Goal: Information Seeking & Learning: Learn about a topic

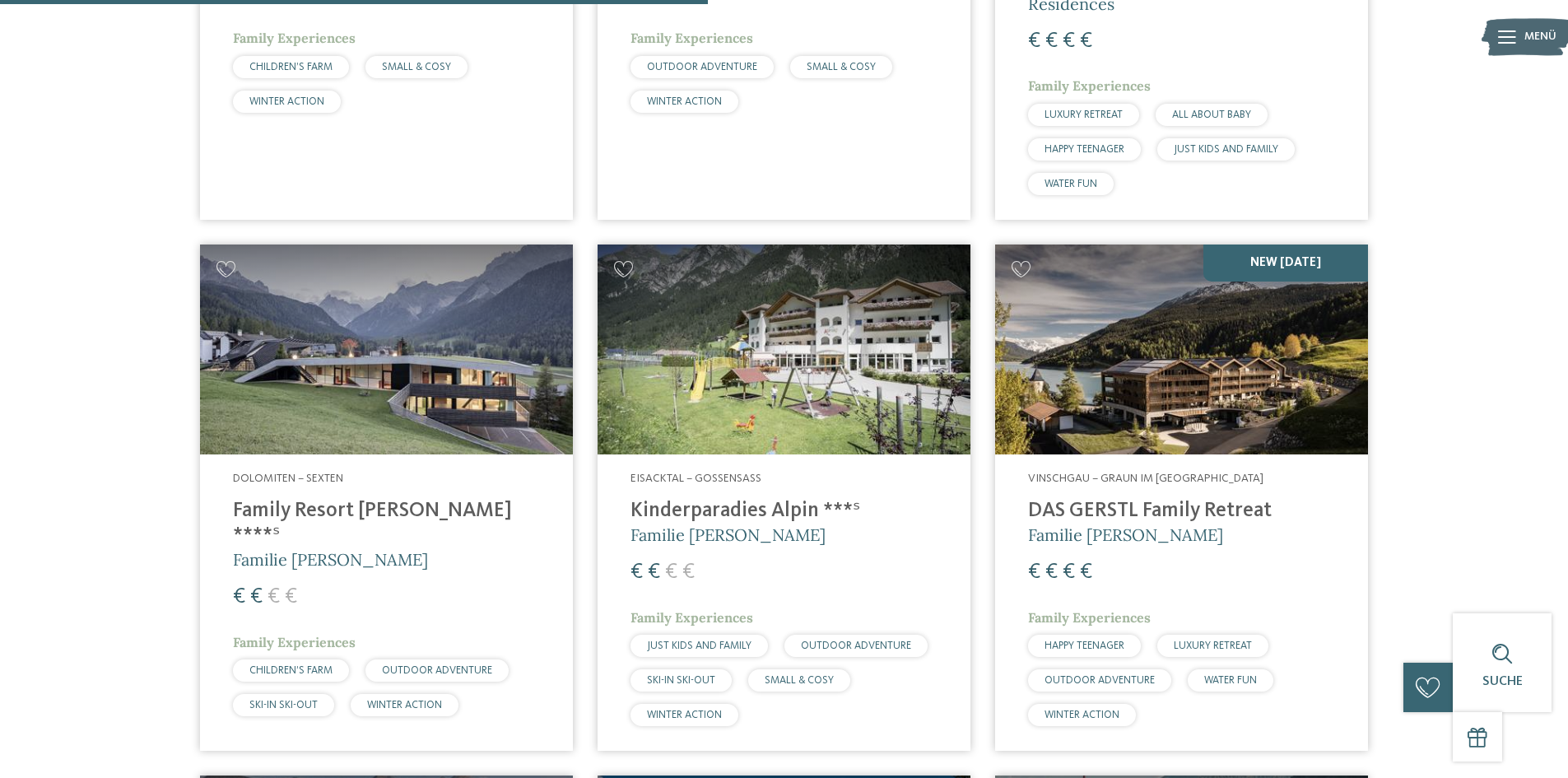
scroll to position [2498, 0]
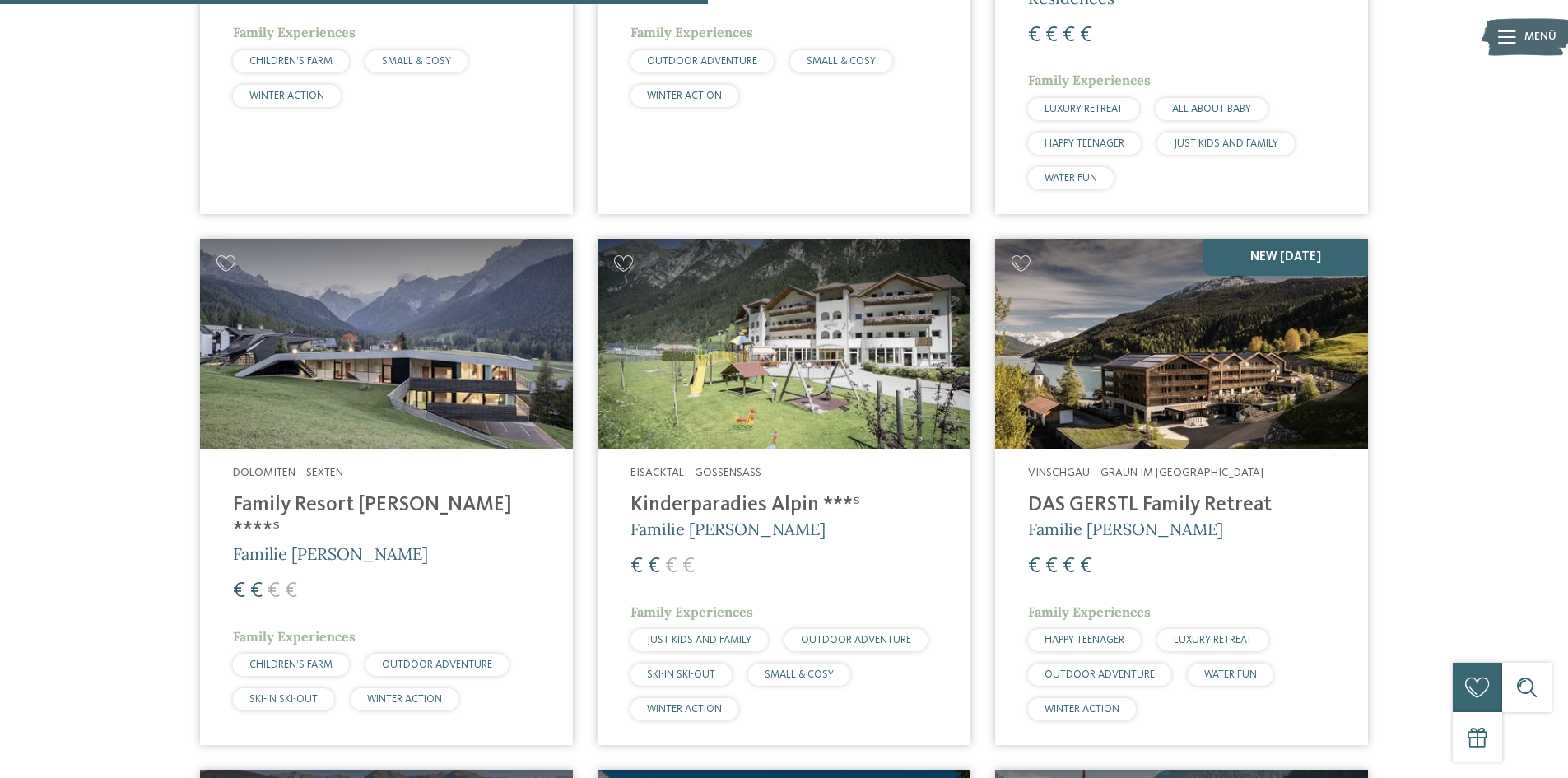
click at [384, 493] on h4 "Family Resort [PERSON_NAME] ****ˢ" at bounding box center [386, 518] width 307 height 50
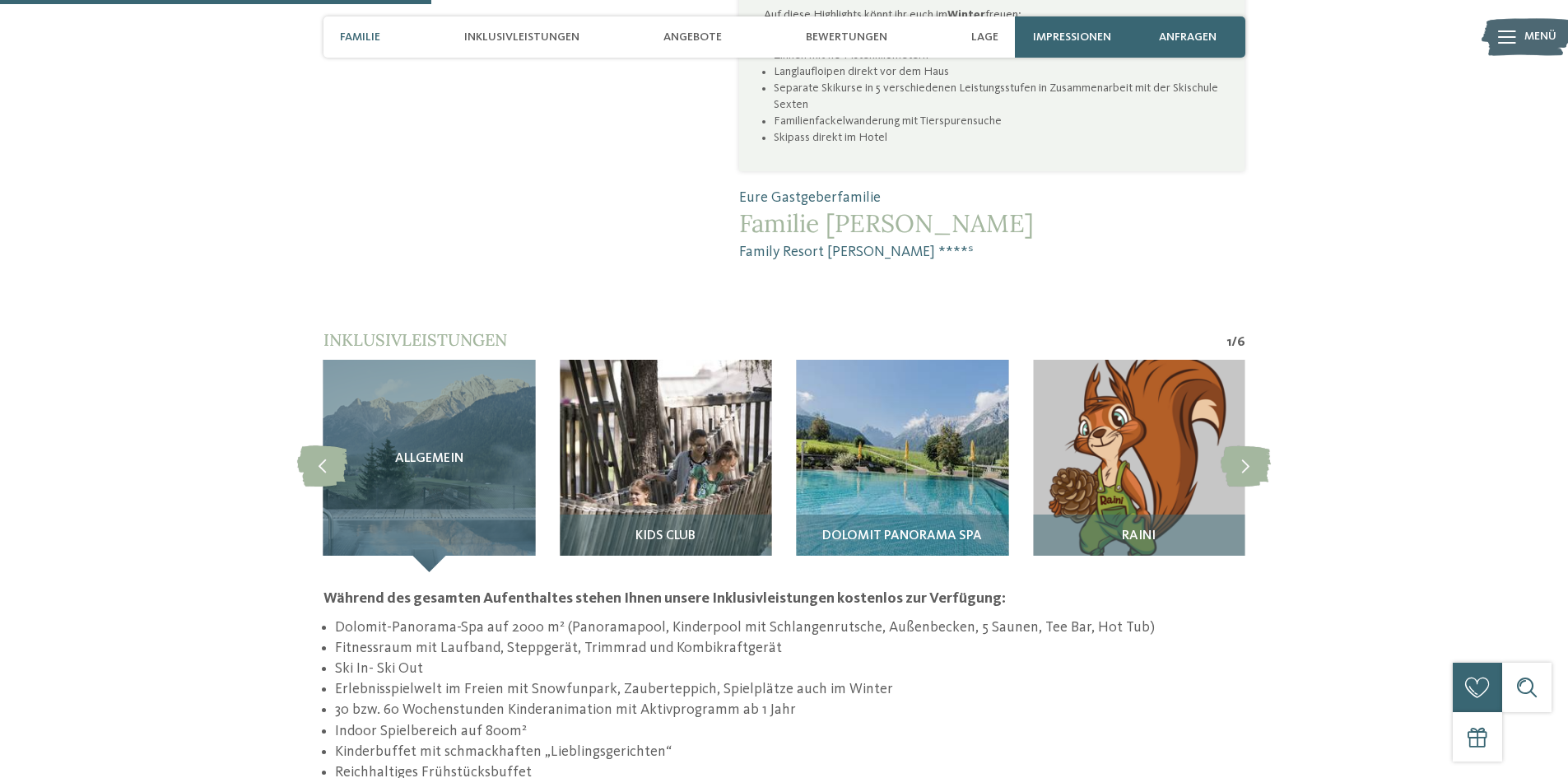
scroll to position [1400, 0]
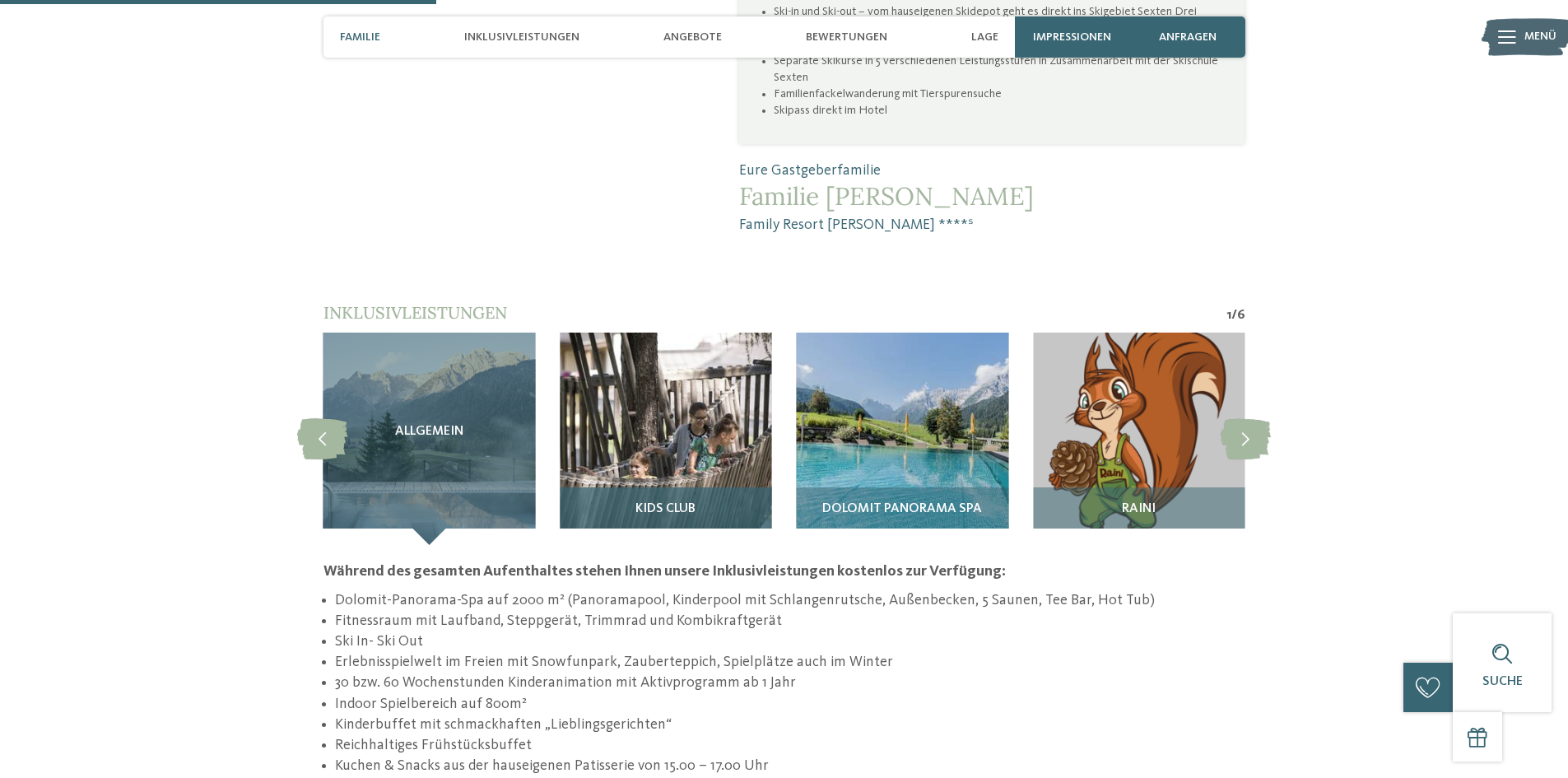
click at [617, 333] on img at bounding box center [666, 439] width 212 height 212
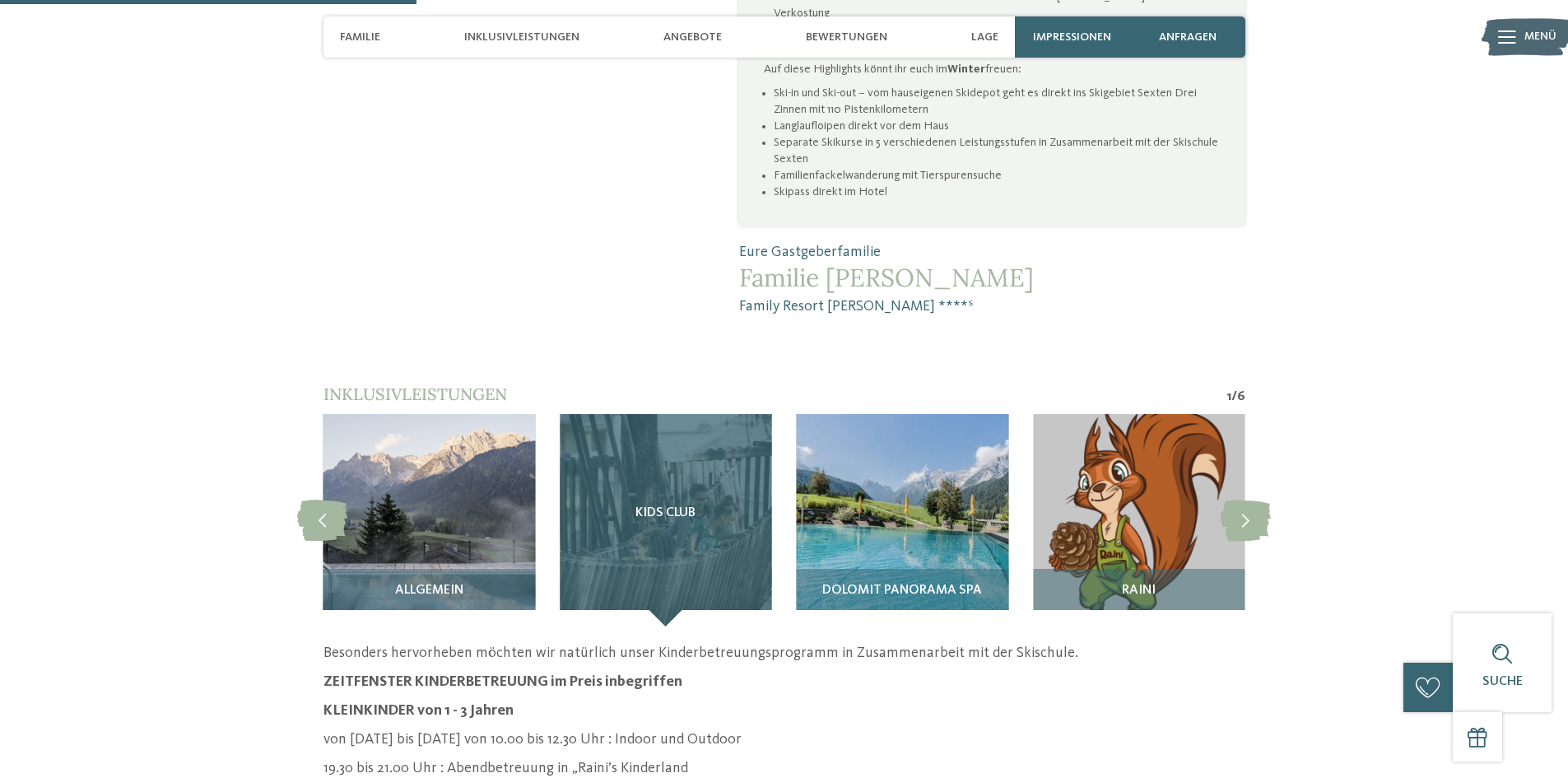
scroll to position [1318, 0]
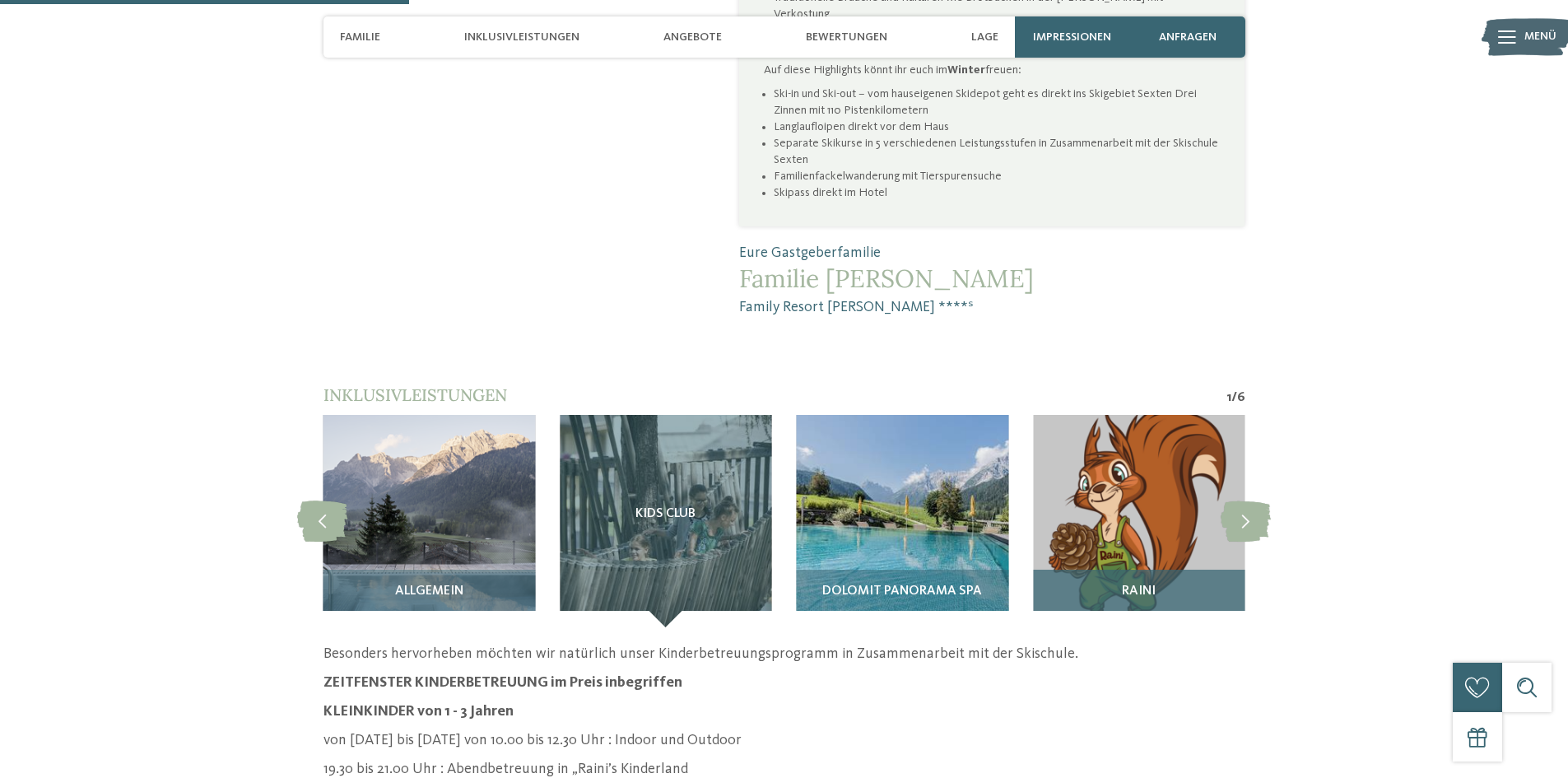
click at [1093, 423] on img at bounding box center [1139, 520] width 212 height 212
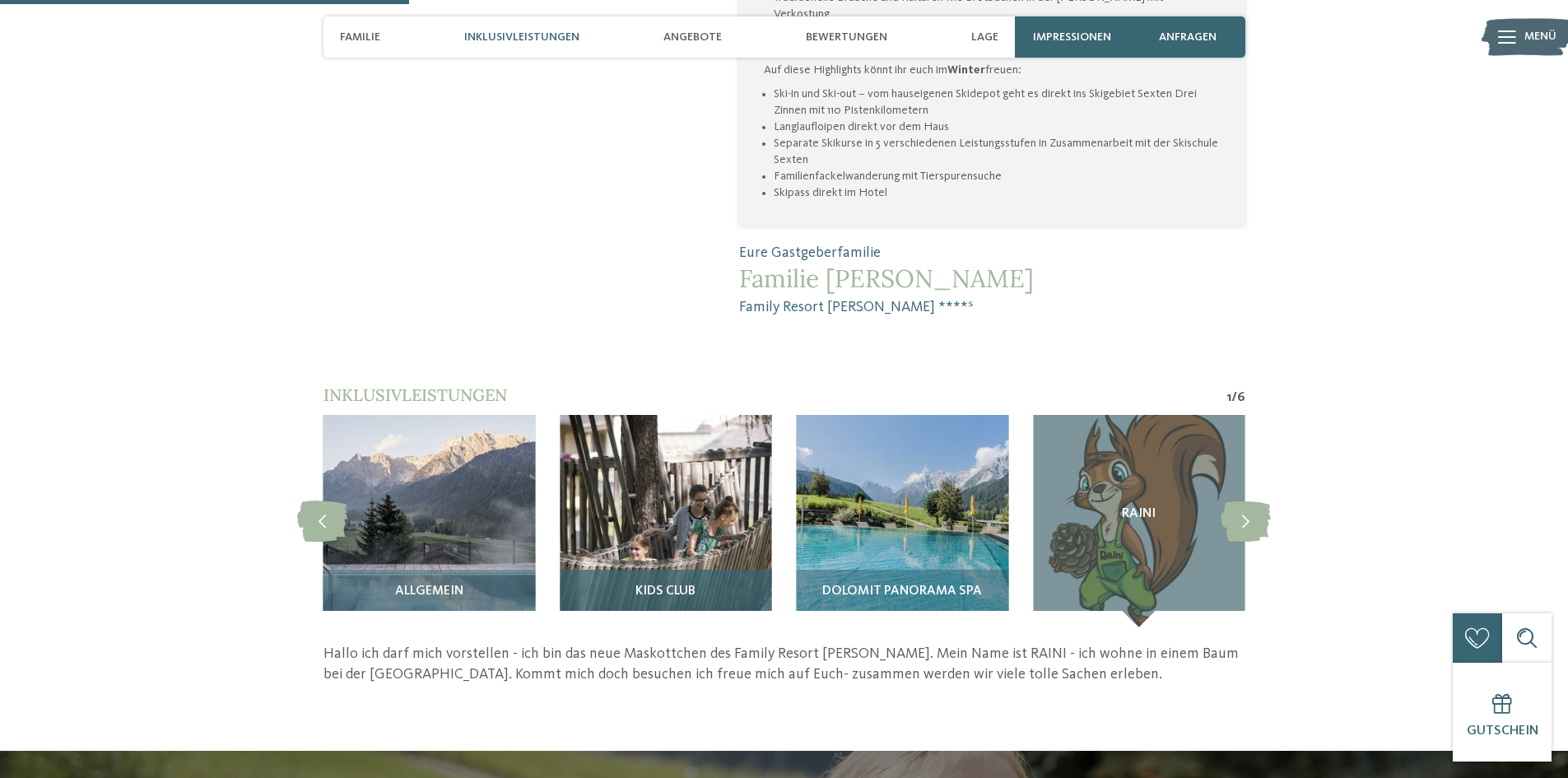
click at [691, 420] on img at bounding box center [666, 520] width 212 height 212
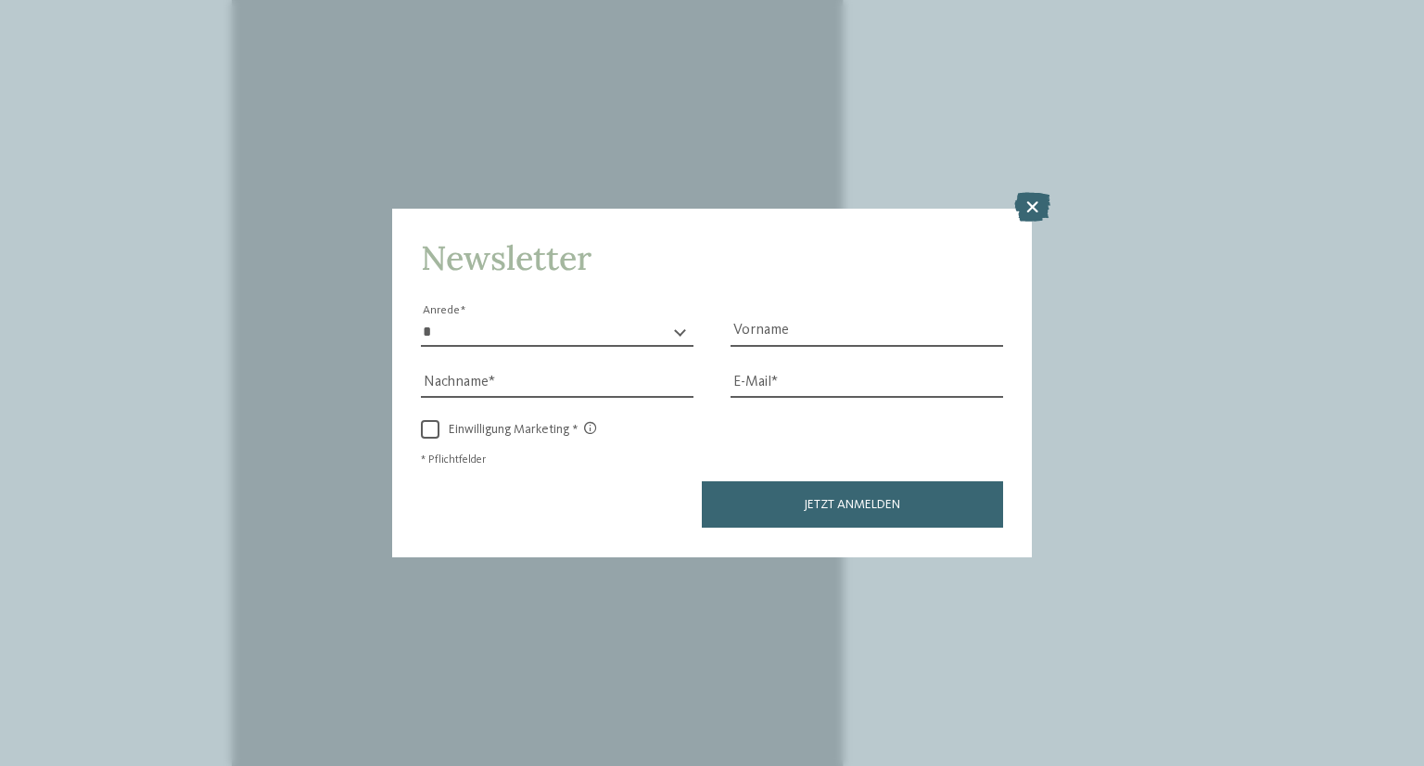
scroll to position [1762, 0]
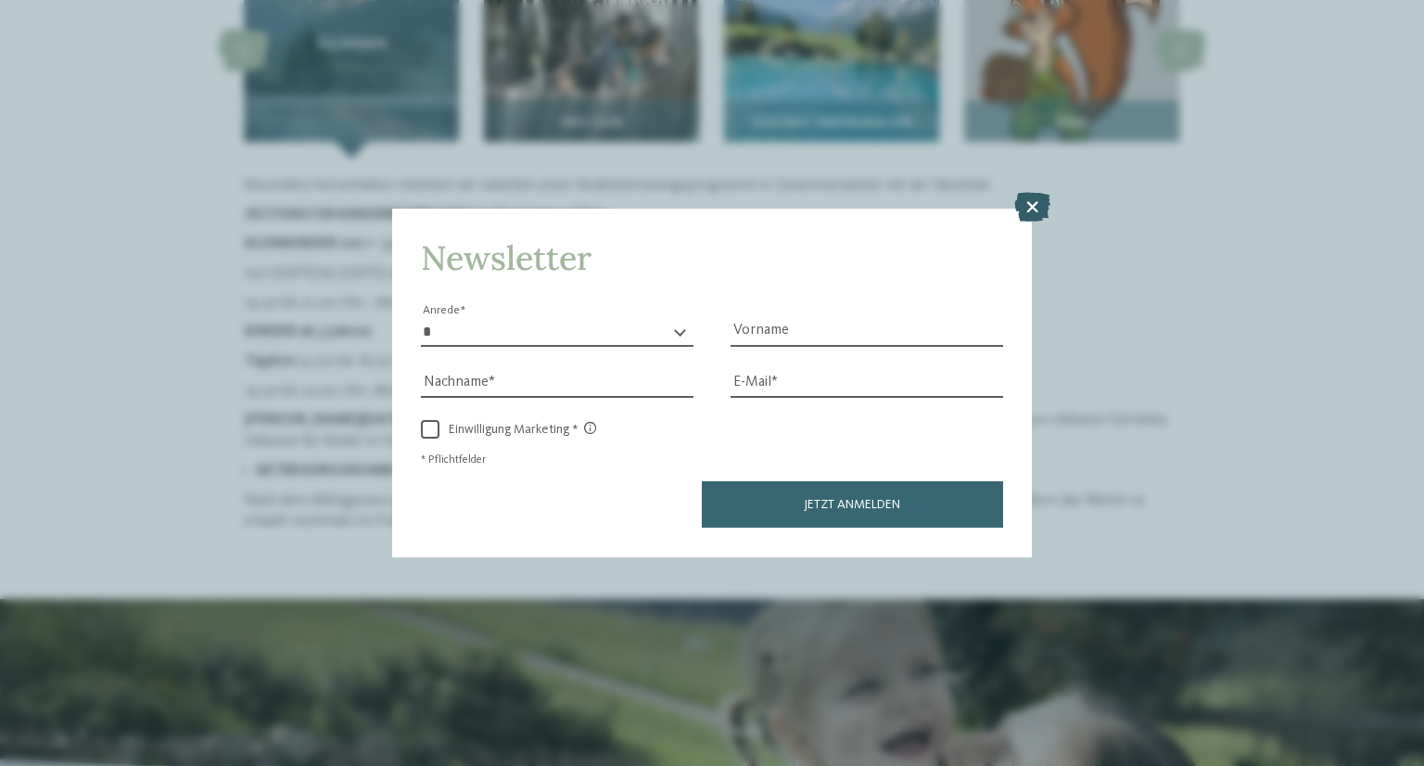
click at [1024, 201] on icon at bounding box center [1032, 208] width 36 height 30
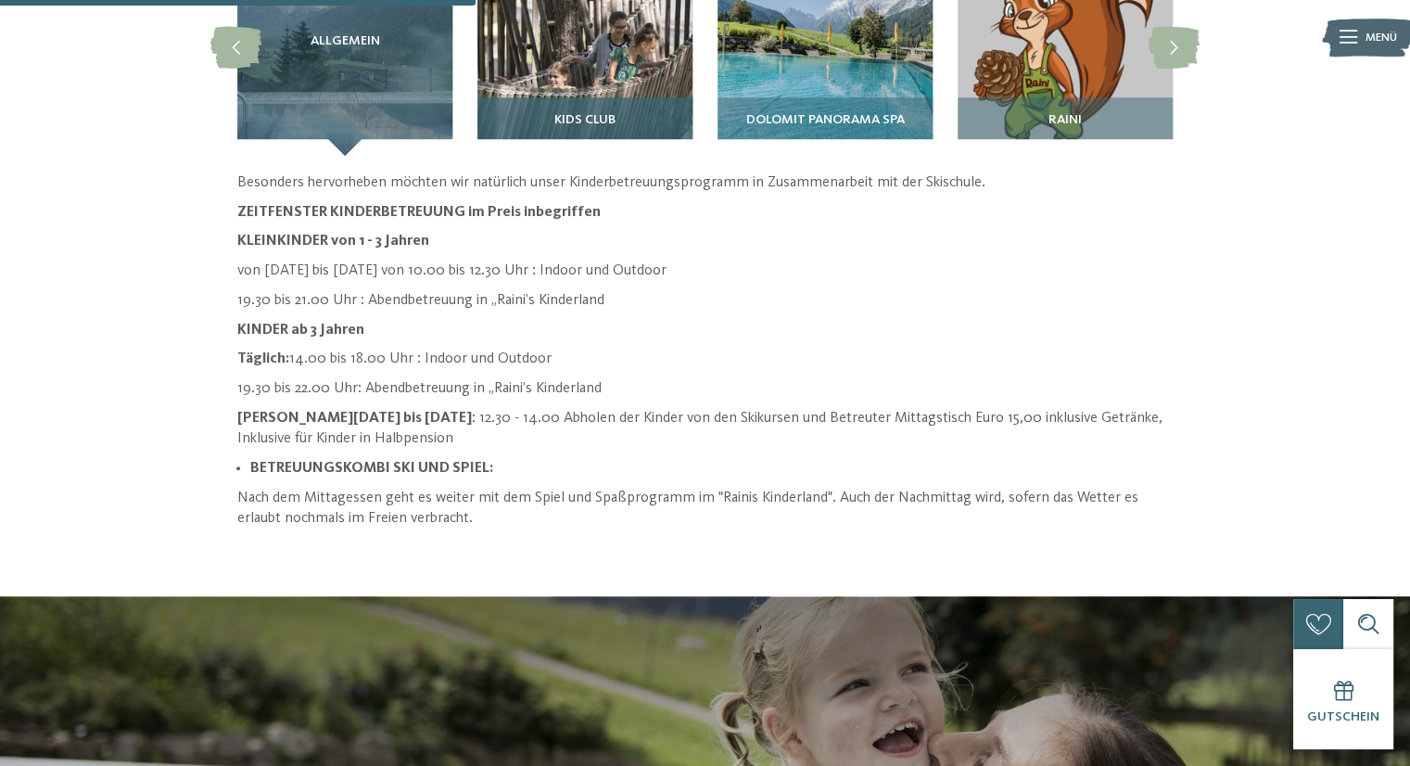
click at [646, 97] on div "Kids Club" at bounding box center [585, 126] width 215 height 58
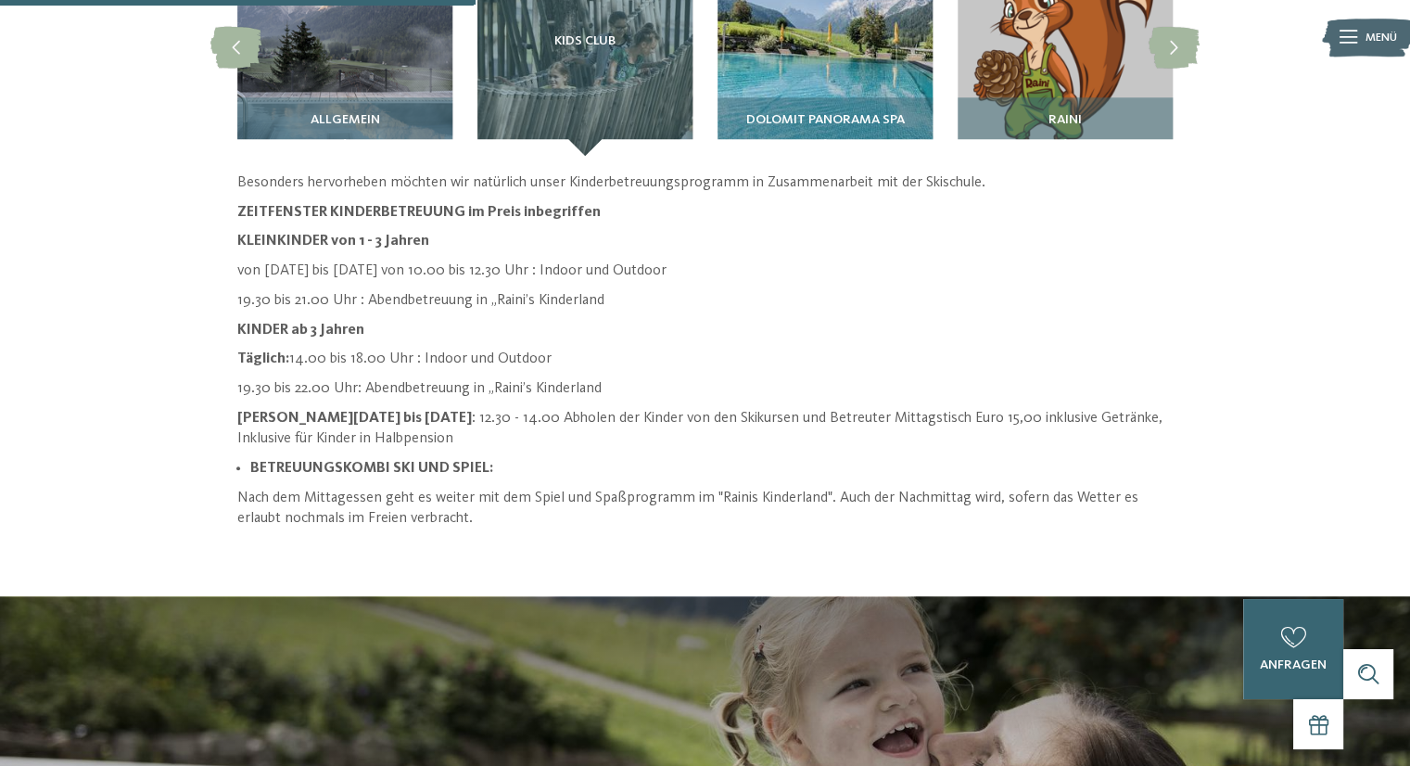
click at [1340, 42] on icon at bounding box center [1349, 37] width 18 height 13
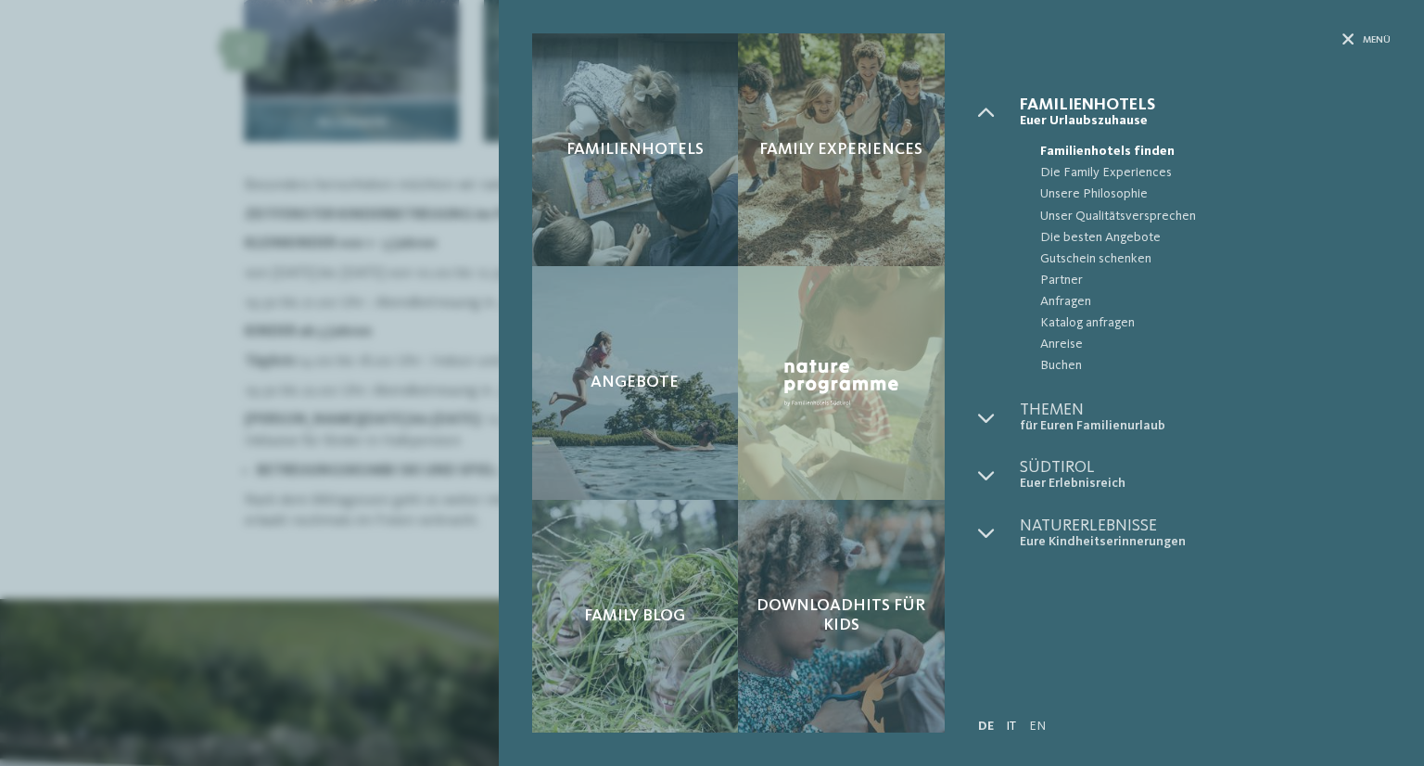
click at [1013, 725] on link "IT" at bounding box center [1011, 726] width 10 height 13
click at [1015, 726] on link "IT" at bounding box center [1011, 726] width 10 height 13
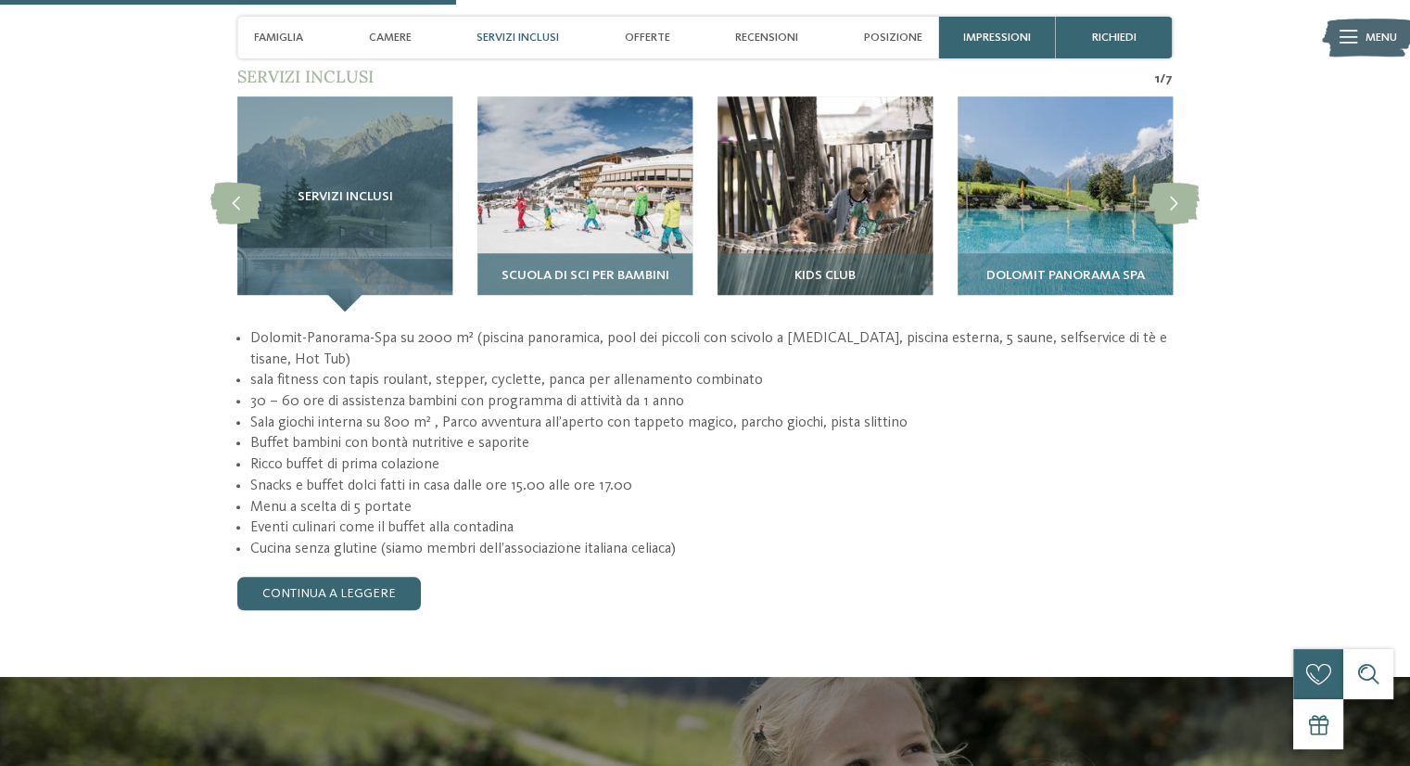
scroll to position [1484, 0]
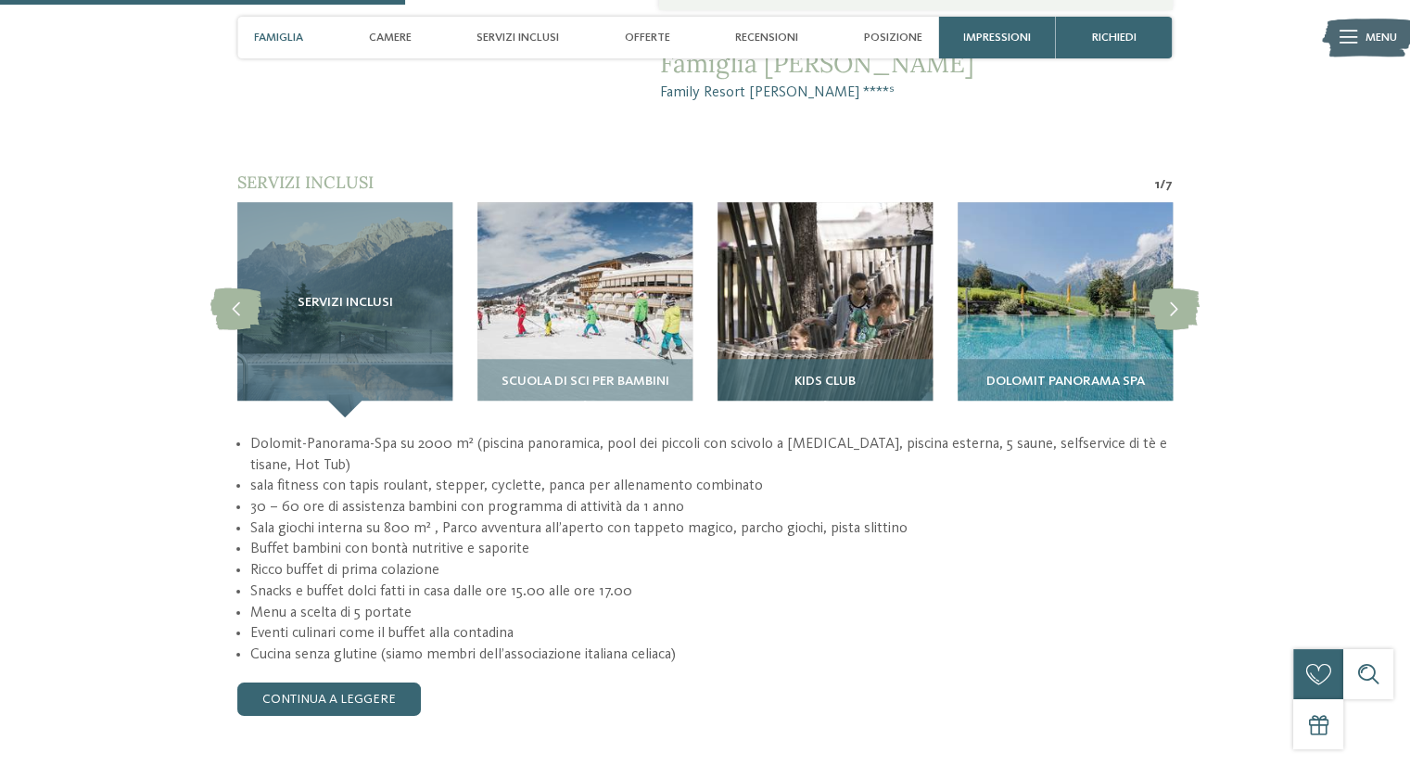
click at [777, 375] on h3 "Kids Club" at bounding box center [825, 382] width 198 height 15
